Goal: Task Accomplishment & Management: Use online tool/utility

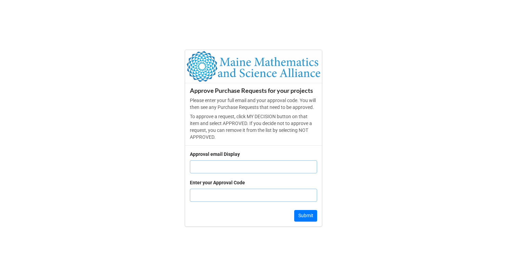
click at [210, 171] on input "text" at bounding box center [253, 166] width 127 height 13
type input "[EMAIL_ADDRESS][DOMAIN_NAME]"
click at [239, 199] on input "text" at bounding box center [253, 194] width 127 height 13
type input "4605"
click at [308, 219] on button "Submit" at bounding box center [305, 216] width 23 height 12
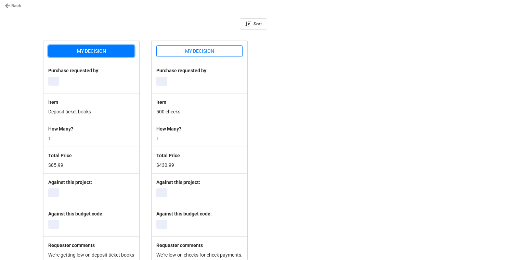
click at [82, 50] on button "MY DECISION" at bounding box center [91, 51] width 86 height 12
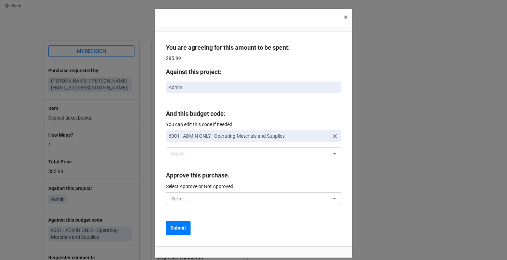
click at [213, 199] on input "text" at bounding box center [254, 198] width 174 height 12
click at [199, 210] on div "Approved" at bounding box center [253, 211] width 174 height 13
click at [184, 224] on b "Submit" at bounding box center [178, 227] width 16 height 7
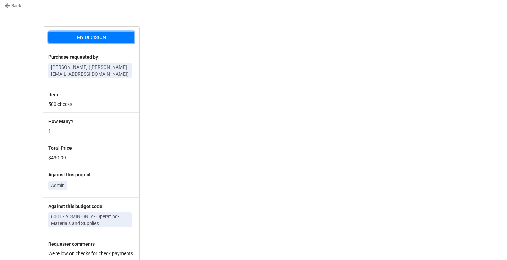
click at [111, 38] on button "MY DECISION" at bounding box center [91, 37] width 86 height 12
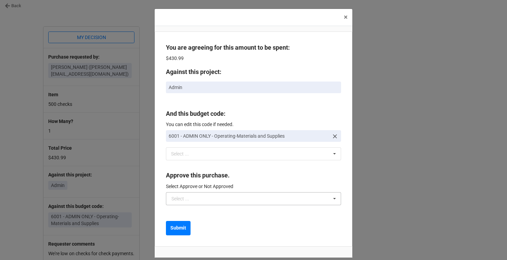
click at [186, 199] on div "Select ..." at bounding box center [180, 198] width 18 height 5
click at [186, 208] on span "Approved" at bounding box center [182, 210] width 21 height 5
click at [180, 225] on b "Submit" at bounding box center [178, 227] width 16 height 7
